Goal: Transaction & Acquisition: Book appointment/travel/reservation

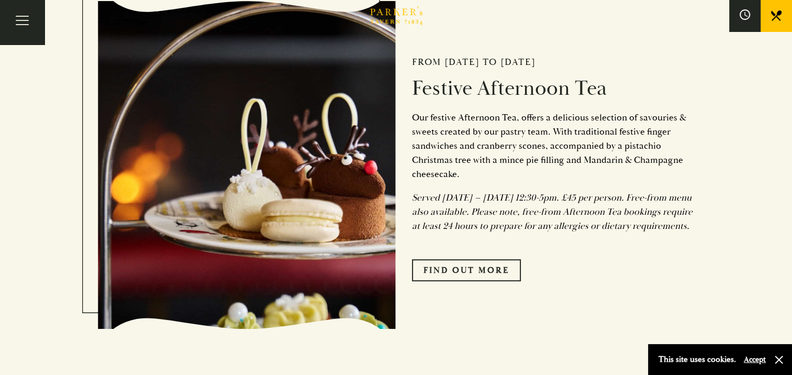
scroll to position [430, 0]
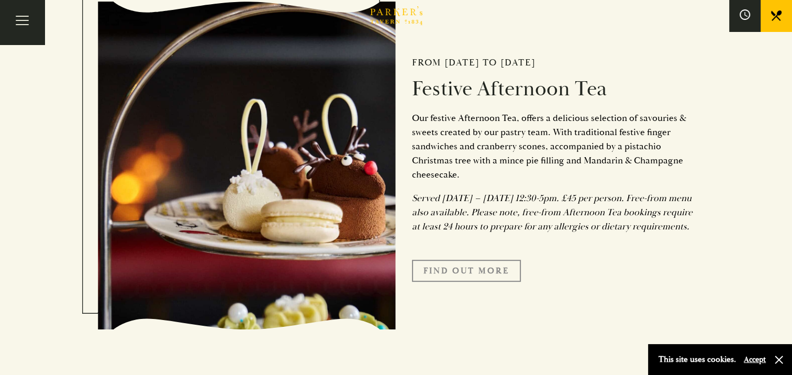
click at [443, 280] on link "FIND OUT MORE" at bounding box center [466, 271] width 109 height 22
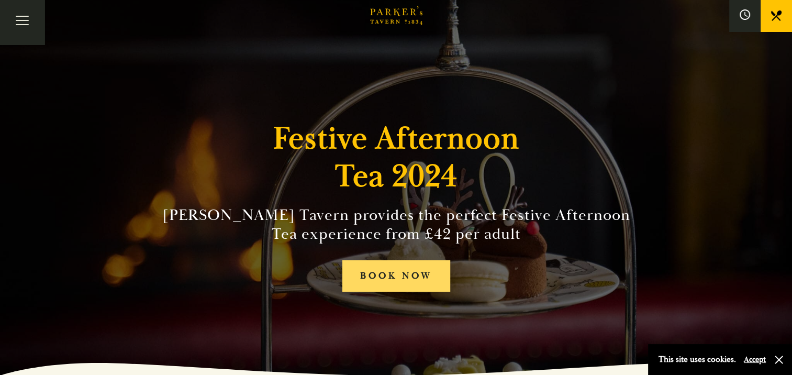
click at [416, 275] on link "BOOK NOW" at bounding box center [396, 276] width 108 height 32
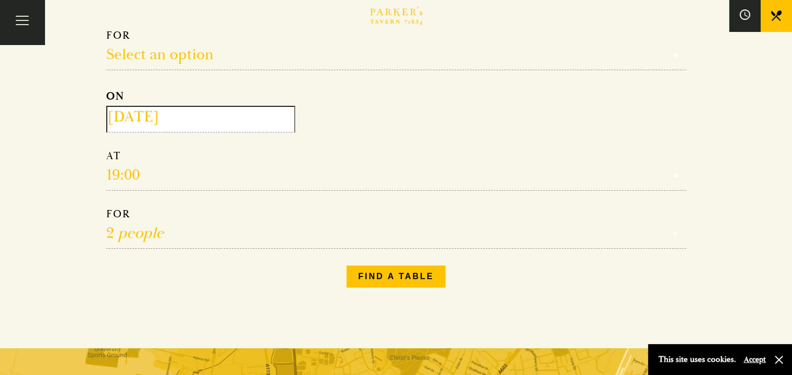
scroll to position [140, 0]
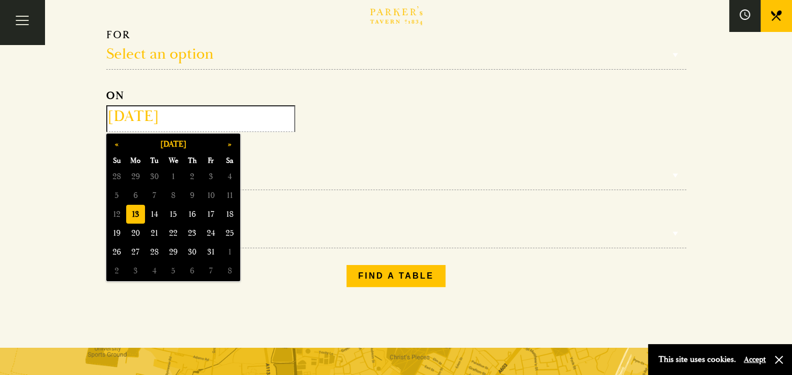
click at [272, 118] on input "[DATE]" at bounding box center [200, 118] width 189 height 27
click at [231, 145] on button "»" at bounding box center [229, 143] width 19 height 19
click at [192, 175] on span "4" at bounding box center [192, 176] width 19 height 19
click at [249, 118] on input "2025-12-04" at bounding box center [200, 118] width 189 height 27
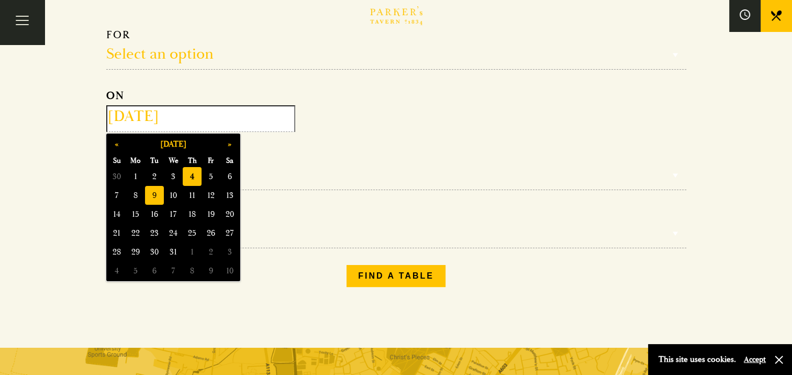
click at [151, 199] on span "9" at bounding box center [154, 195] width 19 height 19
type input "2025-12-09"
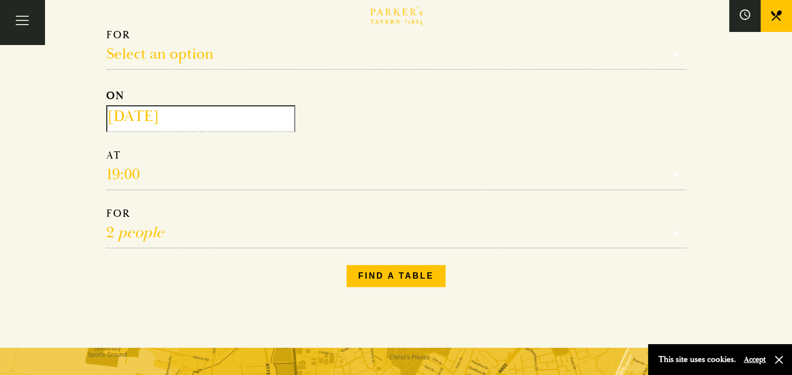
click at [178, 170] on select "Reservation time" at bounding box center [396, 169] width 580 height 41
click at [132, 173] on select "Reservation time" at bounding box center [396, 169] width 580 height 41
click at [130, 238] on select "1 person 2 people 3 people 4 people 5 people 6 people 7 people 8 people 9 peopl…" at bounding box center [396, 227] width 580 height 41
click at [106, 207] on select "1 person 2 people 3 people 4 people 5 people 6 people 7 people 8 people 9 peopl…" at bounding box center [396, 227] width 580 height 41
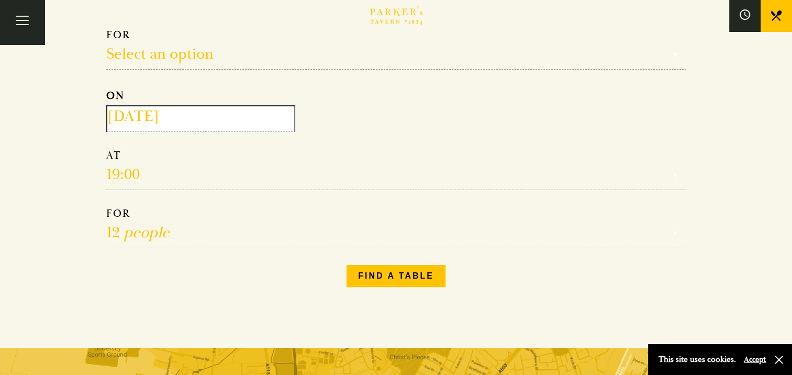
click at [152, 228] on select "1 person 2 people 3 people 4 people 5 people 6 people 7 people 8 people 9 peopl…" at bounding box center [396, 227] width 580 height 41
select select "6"
click at [106, 207] on select "1 person 2 people 3 people 4 people 5 people 6 people 7 people 8 people 9 peopl…" at bounding box center [396, 227] width 580 height 41
click at [123, 176] on select "Reservation time" at bounding box center [396, 169] width 580 height 41
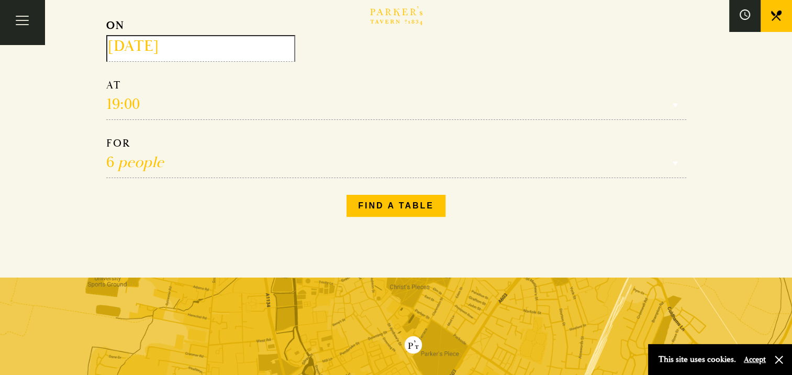
scroll to position [209, 0]
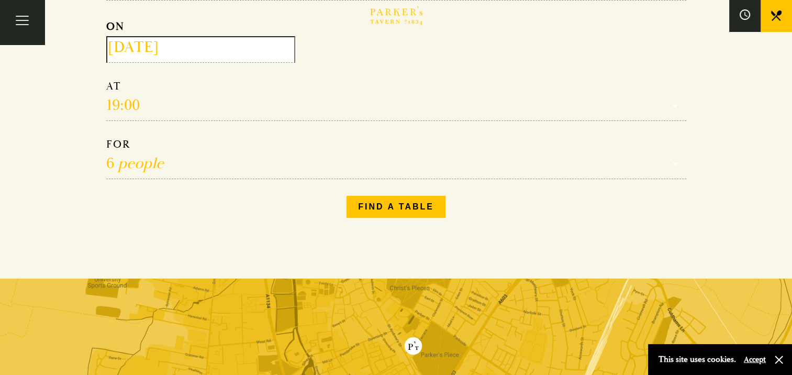
click at [144, 100] on select "Reservation time" at bounding box center [396, 100] width 580 height 41
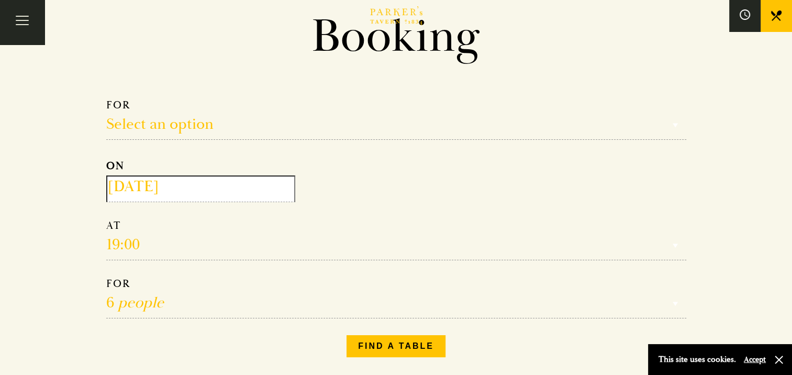
scroll to position [61, 0]
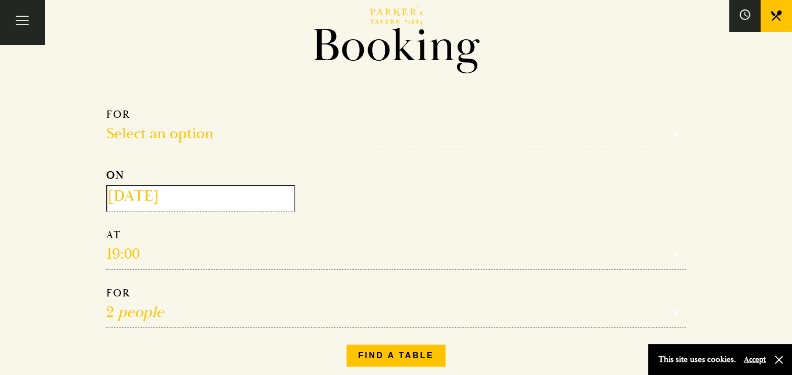
click at [134, 251] on select "Reservation time" at bounding box center [396, 248] width 580 height 41
click at [125, 241] on select "Reservation time" at bounding box center [396, 248] width 580 height 41
click at [173, 128] on select "Select an option Lunch Dinner Afternoon Tea" at bounding box center [396, 128] width 580 height 41
select select "161949"
click at [106, 108] on select "Select an option Lunch Dinner Afternoon Tea" at bounding box center [396, 128] width 580 height 41
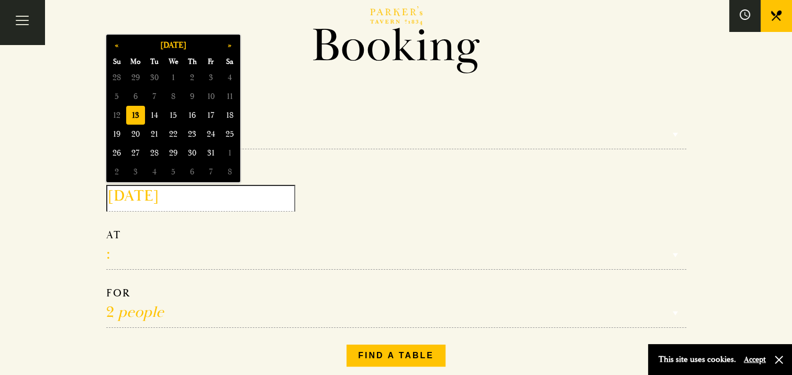
click at [170, 199] on input "2025-10-13" at bounding box center [200, 198] width 189 height 27
click at [228, 44] on button "»" at bounding box center [229, 45] width 19 height 19
click at [149, 103] on span "9" at bounding box center [154, 96] width 19 height 19
type input "2025-12-09"
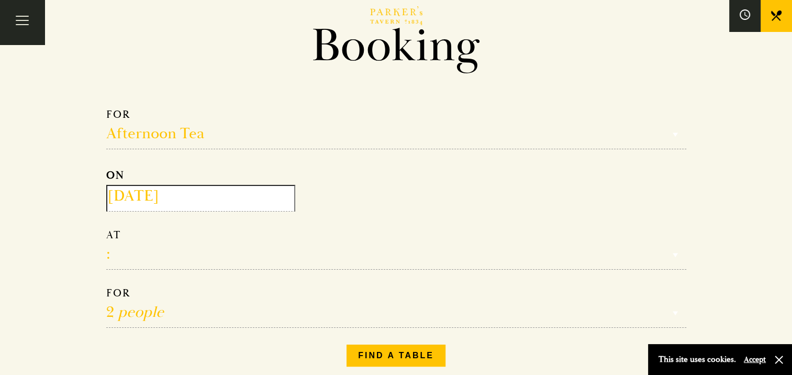
click at [120, 262] on select "12:30 13:00 13:30 14:00 14:30 15:00 15:30 16:00 16:30" at bounding box center [396, 248] width 580 height 41
select select "13:30"
click at [106, 228] on select "12:30 13:00 13:30 14:00 14:30 15:00 15:30 16:00 16:30" at bounding box center [396, 248] width 580 height 41
click at [129, 319] on select "1 person 2 people 3 people 4 people 5 people 6 people 7 people 8 people 9 peopl…" at bounding box center [396, 306] width 580 height 41
select select "6"
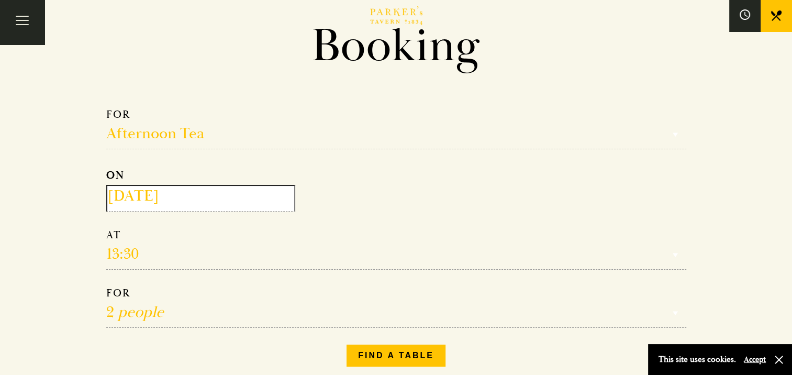
click at [106, 286] on select "1 person 2 people 3 people 4 people 5 people 6 people 7 people 8 people 9 peopl…" at bounding box center [396, 306] width 580 height 41
click at [358, 345] on button "Find a table" at bounding box center [395, 355] width 99 height 22
